Goal: Task Accomplishment & Management: Use online tool/utility

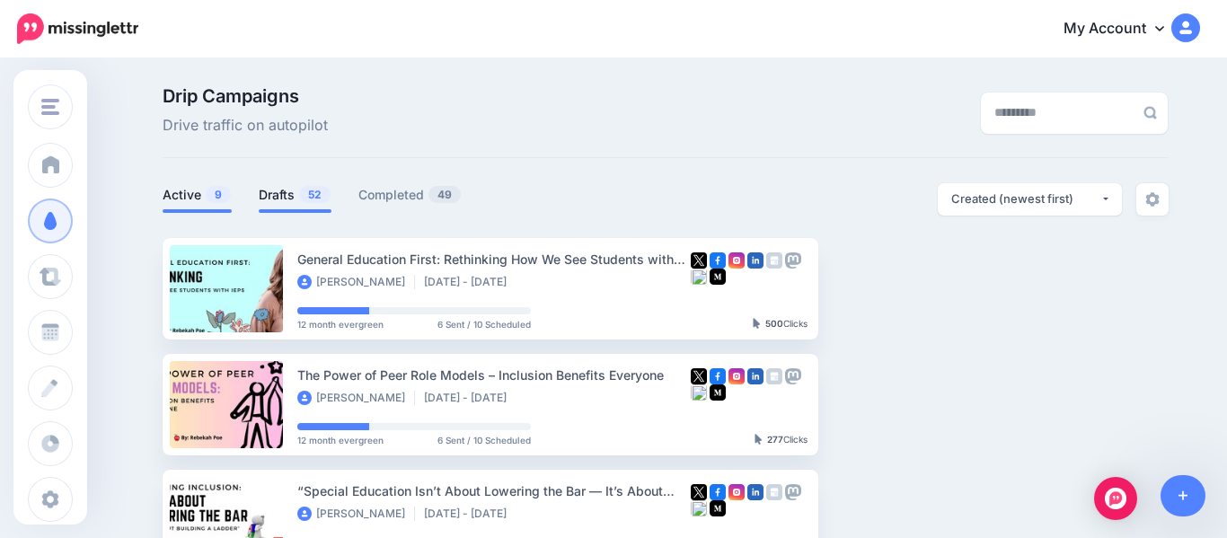
click at [282, 197] on link "Drafts 52" at bounding box center [295, 195] width 73 height 22
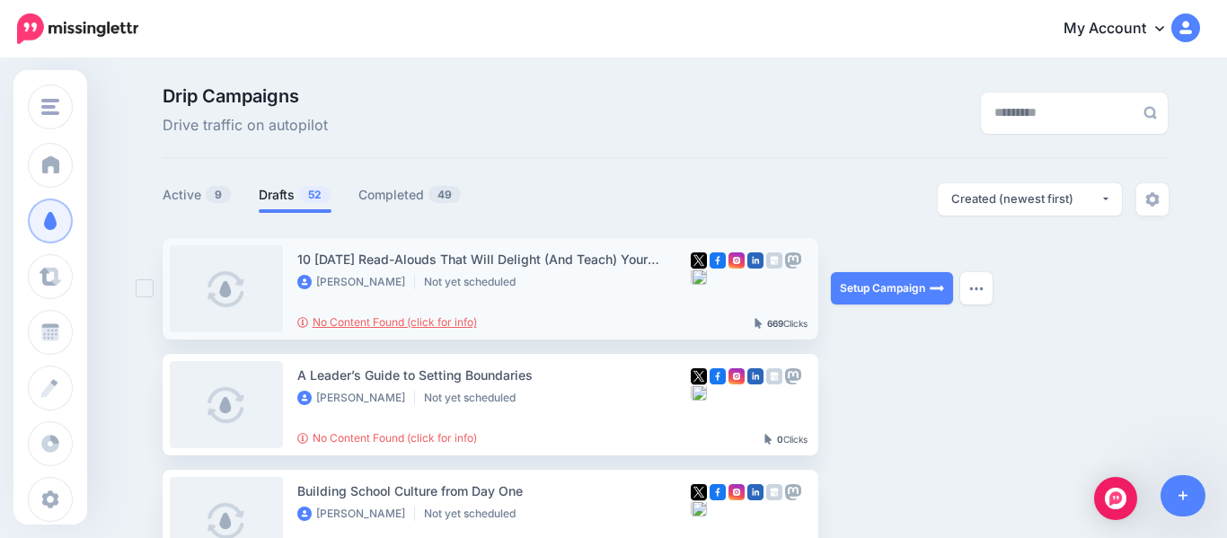
click at [388, 320] on link "No Content Found (click for info)" at bounding box center [387, 321] width 180 height 13
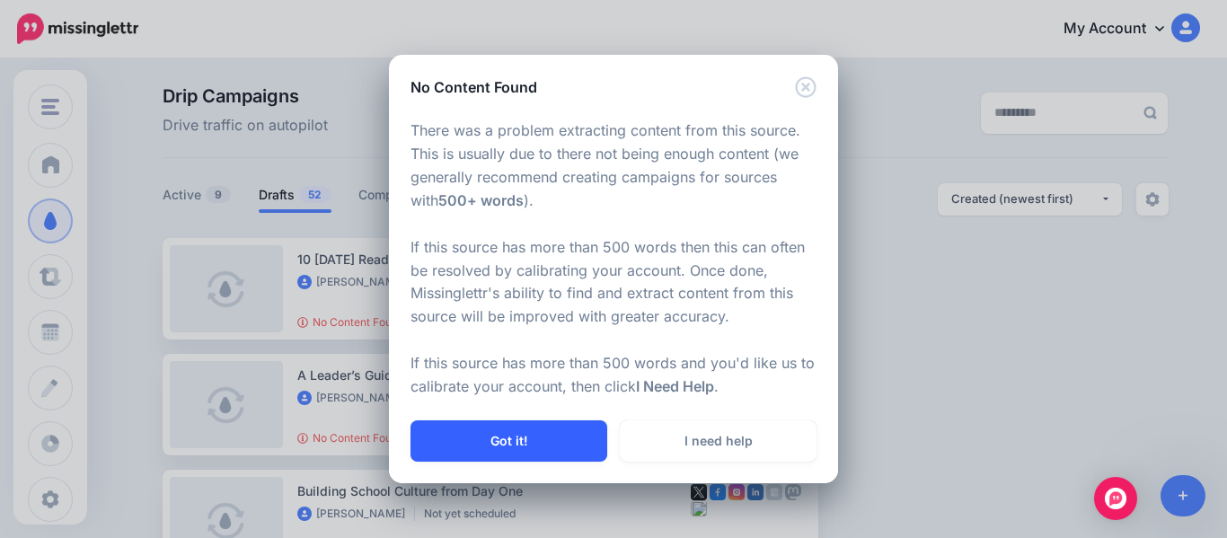
click at [462, 432] on button "Got it!" at bounding box center [509, 440] width 197 height 41
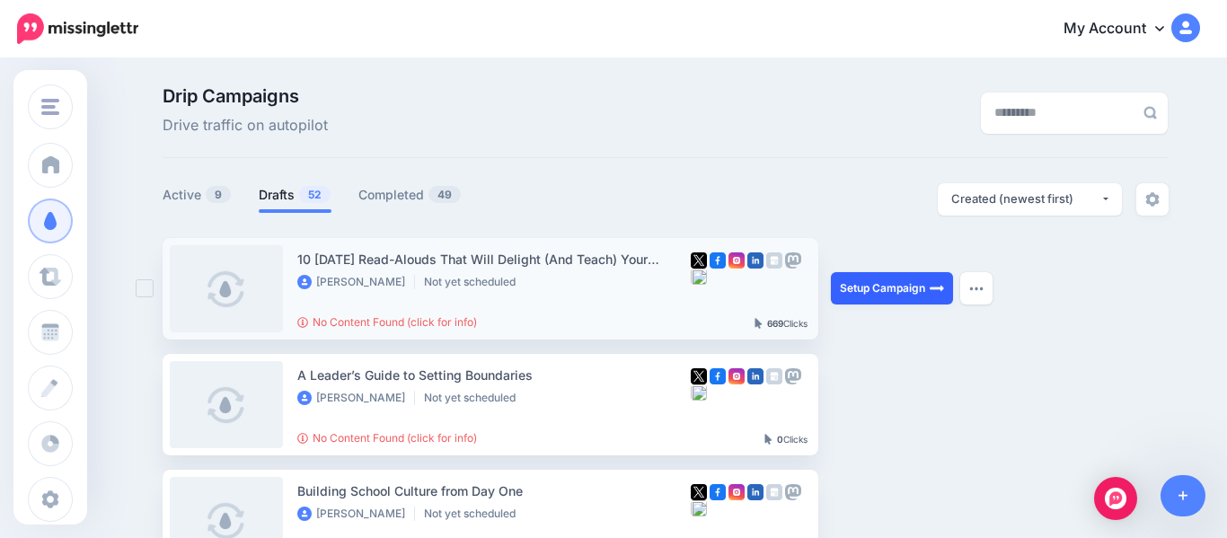
click at [919, 288] on link "Setup Campaign" at bounding box center [892, 288] width 122 height 32
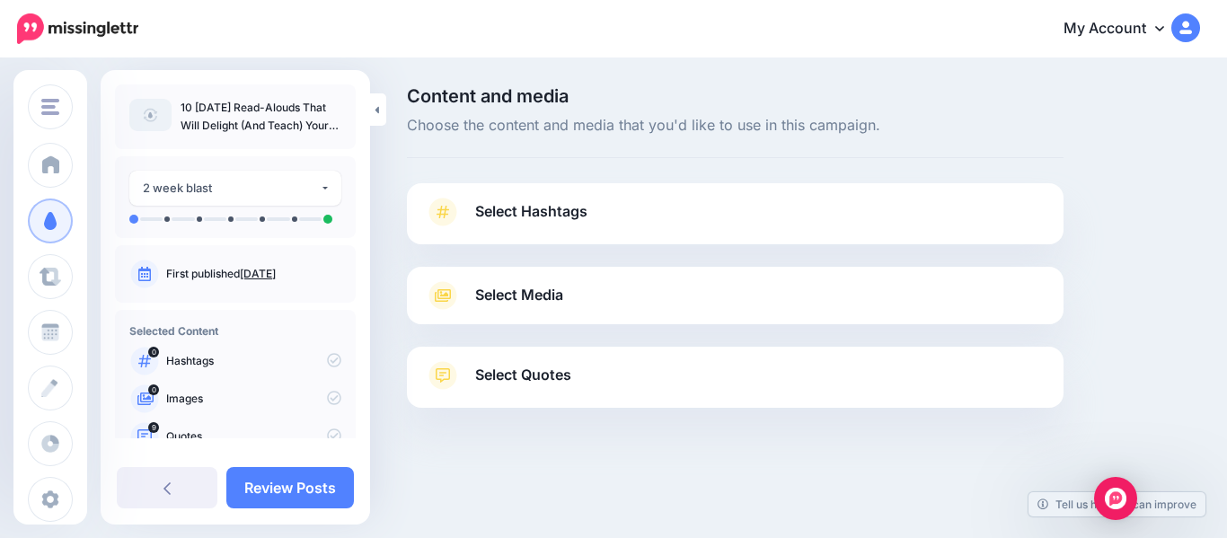
click at [546, 219] on span "Select Hashtags" at bounding box center [531, 211] width 112 height 24
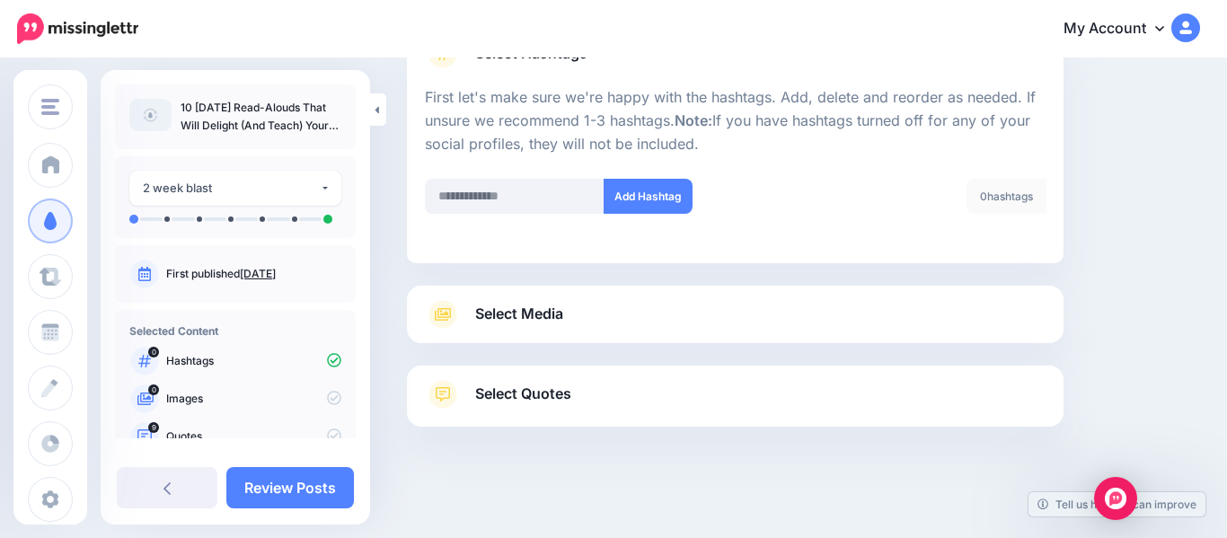
scroll to position [163, 0]
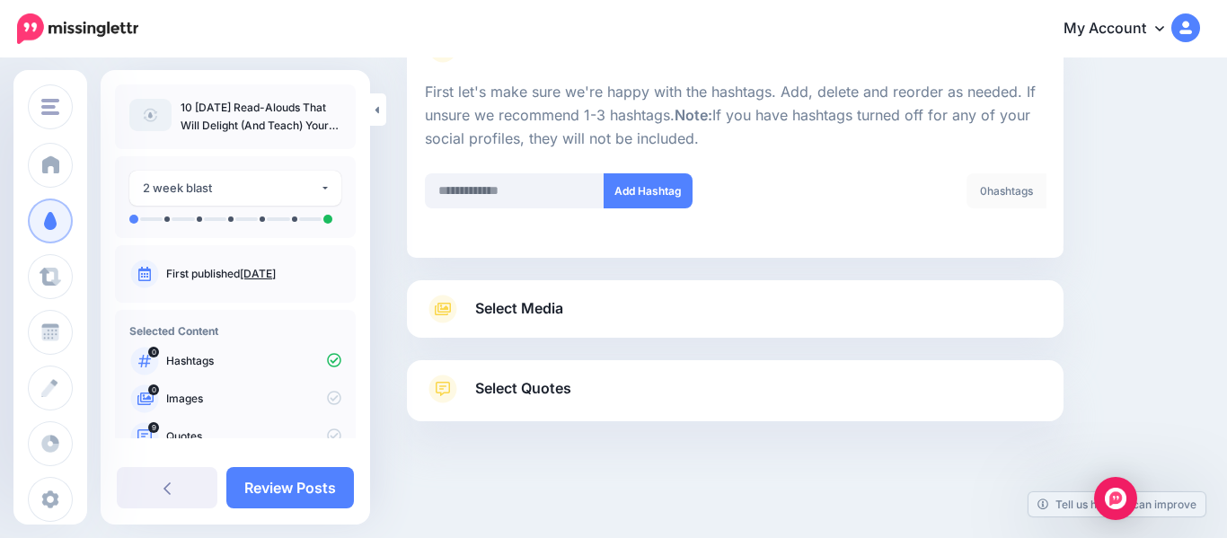
click at [515, 296] on span "Select Media" at bounding box center [519, 308] width 88 height 24
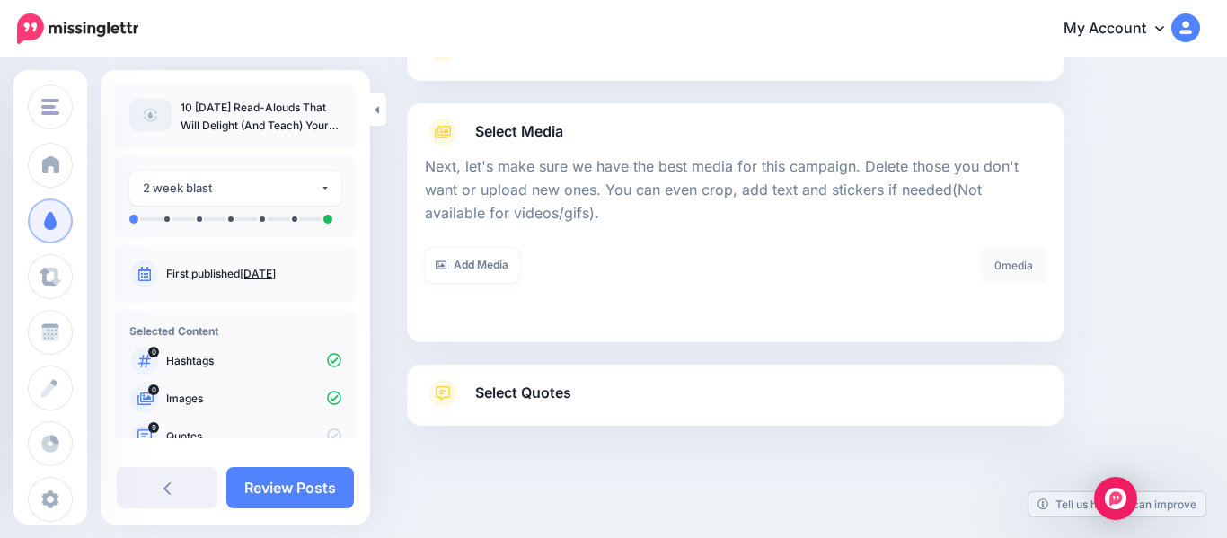
click at [492, 391] on span "Select Quotes" at bounding box center [523, 393] width 96 height 24
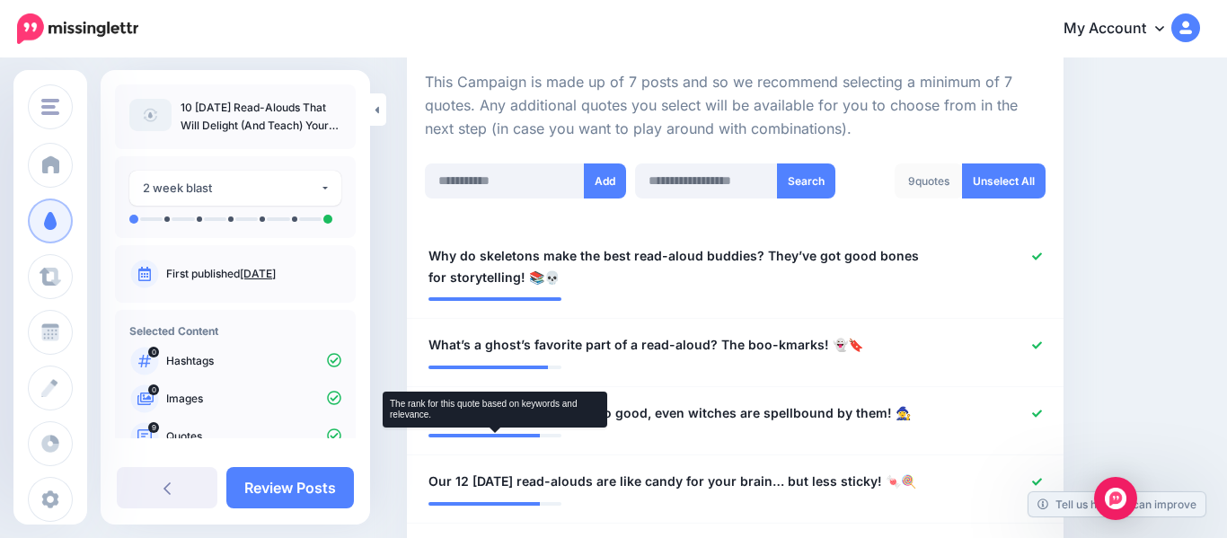
scroll to position [443, 0]
